Goal: Task Accomplishment & Management: Complete application form

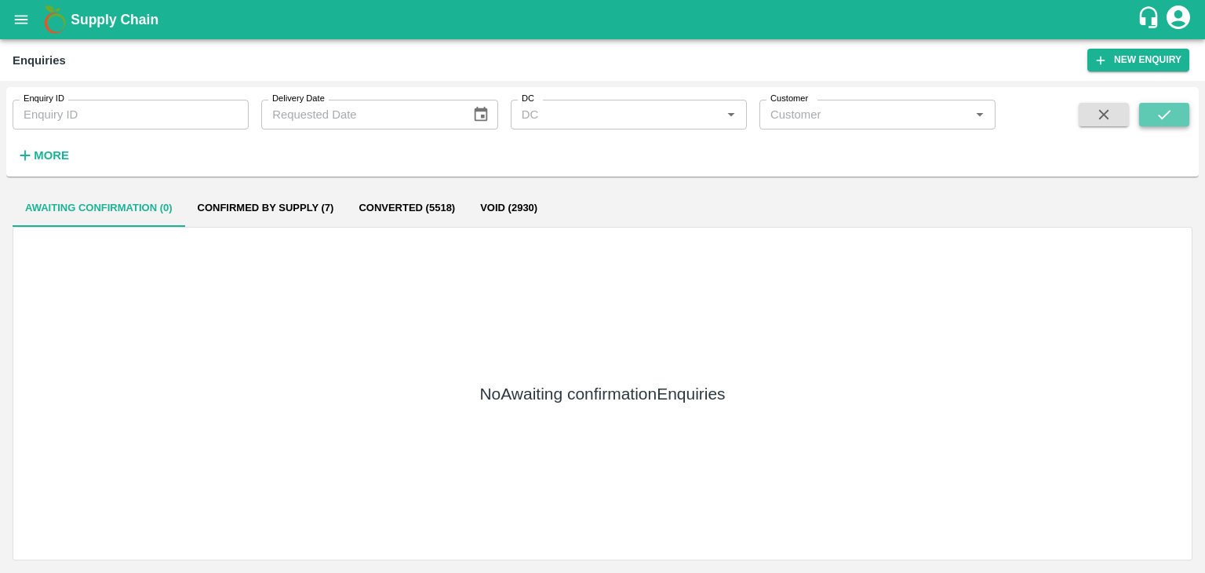
click at [1160, 123] on button "submit" at bounding box center [1164, 115] width 50 height 24
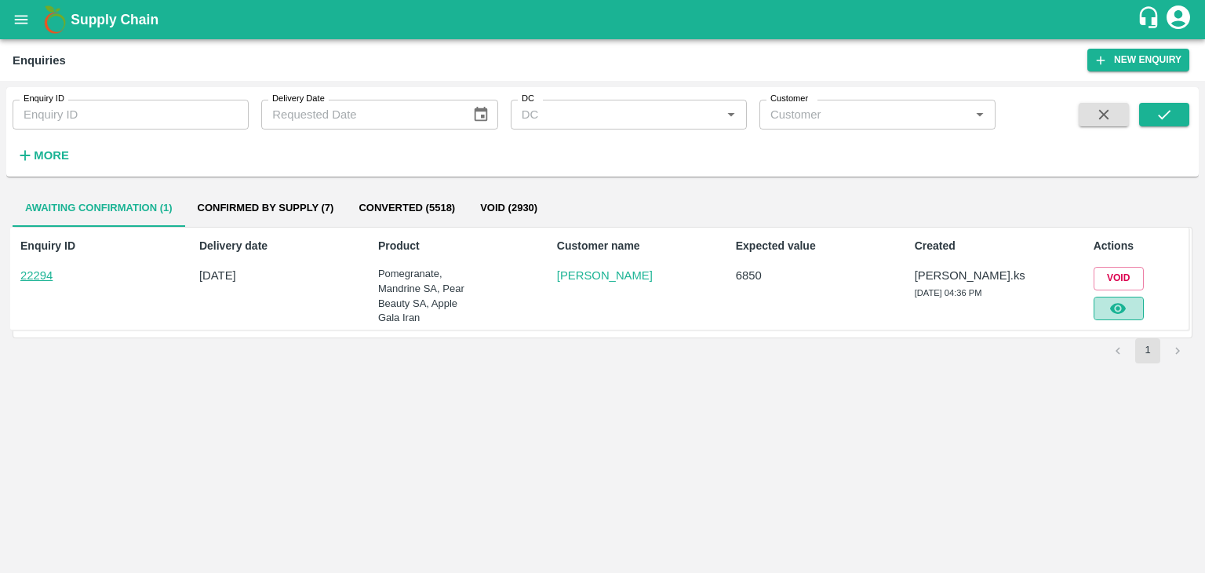
click at [1114, 305] on icon "button" at bounding box center [1118, 308] width 16 height 11
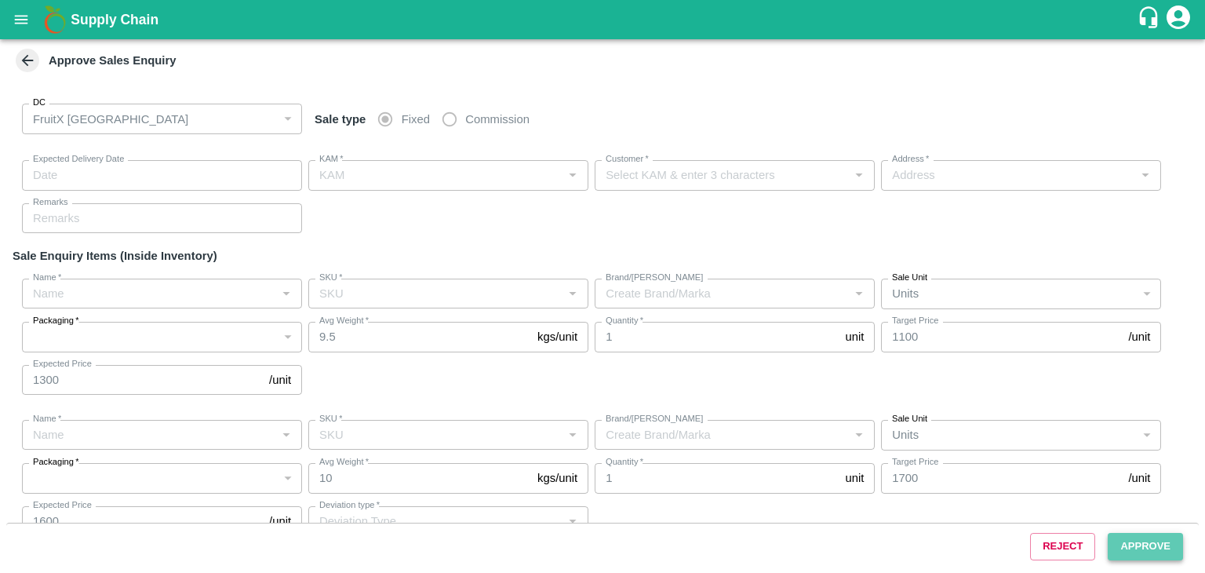
click at [1141, 541] on button "Approve" at bounding box center [1145, 546] width 75 height 27
type input "[DATE] 04:50 PM"
type input "[PERSON_NAME].ks"
type input "[PERSON_NAME]"
type input "[STREET_ADDRESS]"
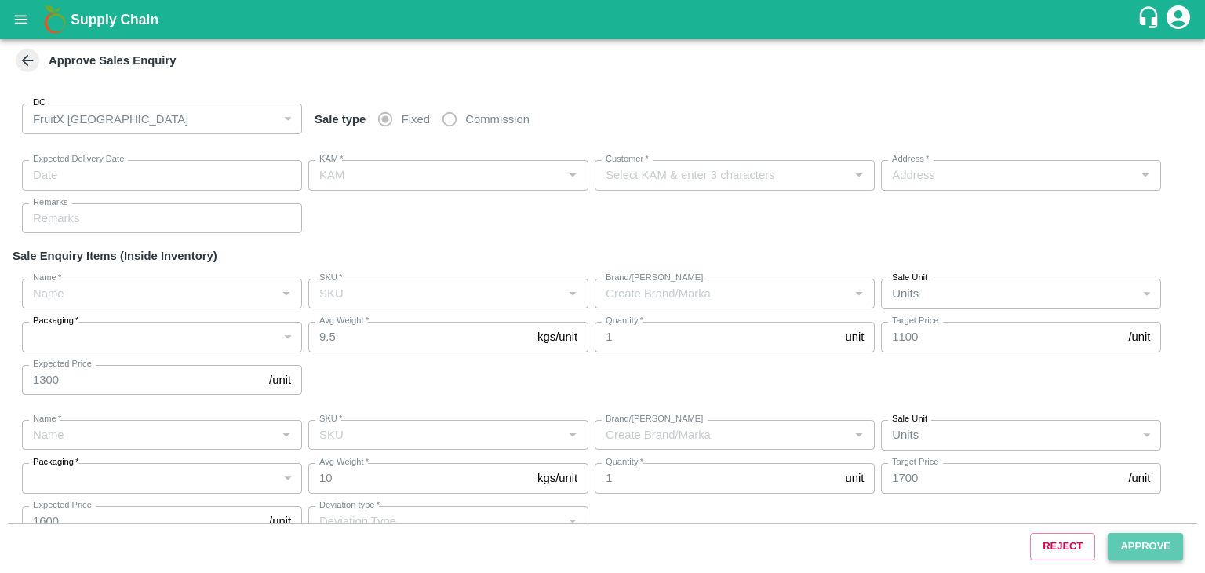
type input "Pomegranate"
type input "KA-PRM-300-350"
type input "PRK"
type input "Mandrine SA"
type input "Size 2"
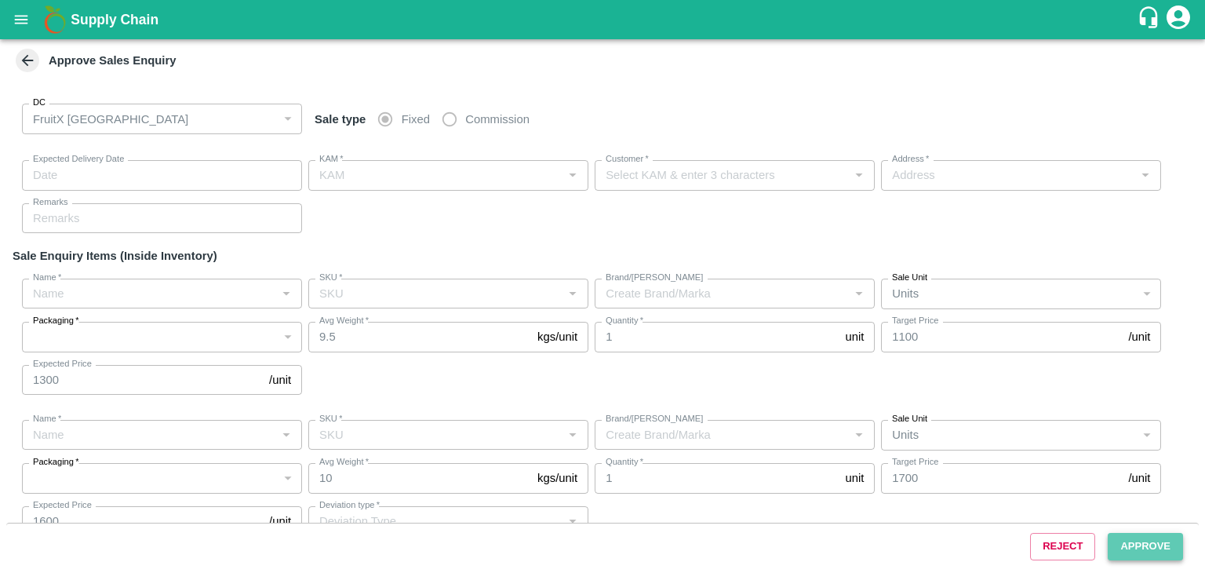
type input "LP"
type input "Others"
type input "Pear Beauty SA"
type input "80CT"
type input "LP"
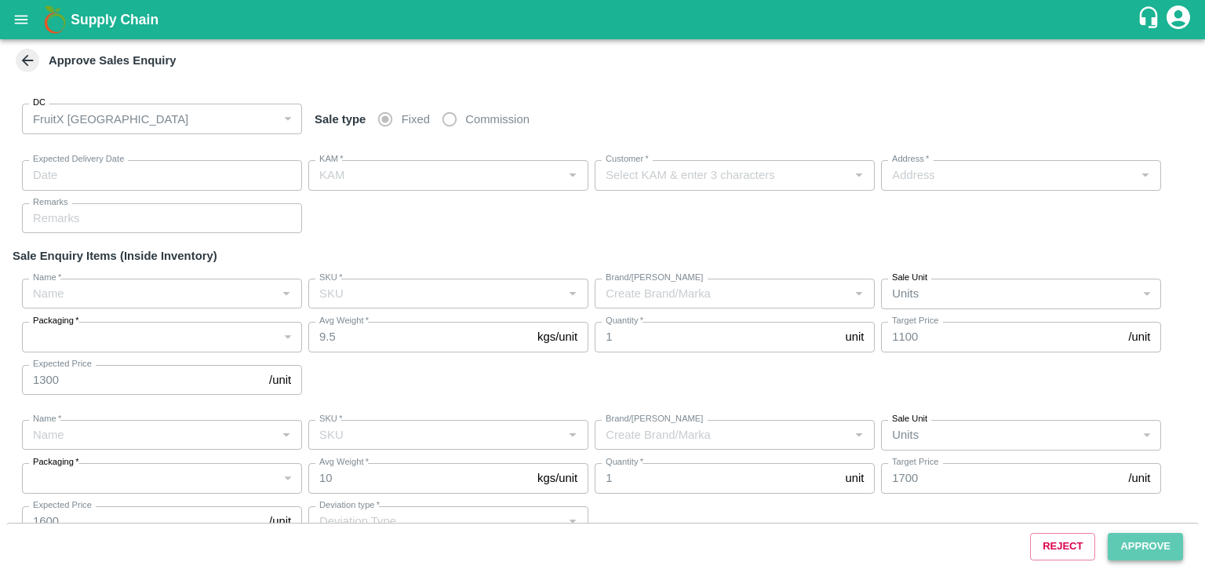
type input "Others"
type input "Apple Gala [GEOGRAPHIC_DATA]"
type input "65-70 CT"
type input "LP"
type input "Others"
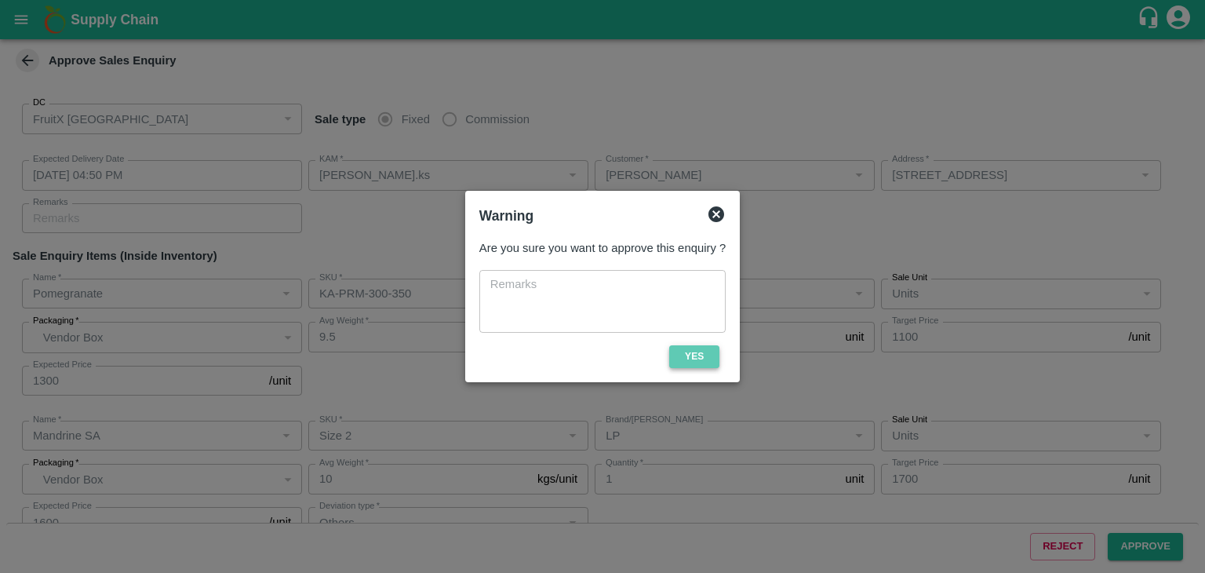
click at [704, 356] on button "Yes" at bounding box center [694, 356] width 50 height 23
